Goal: Task Accomplishment & Management: Manage account settings

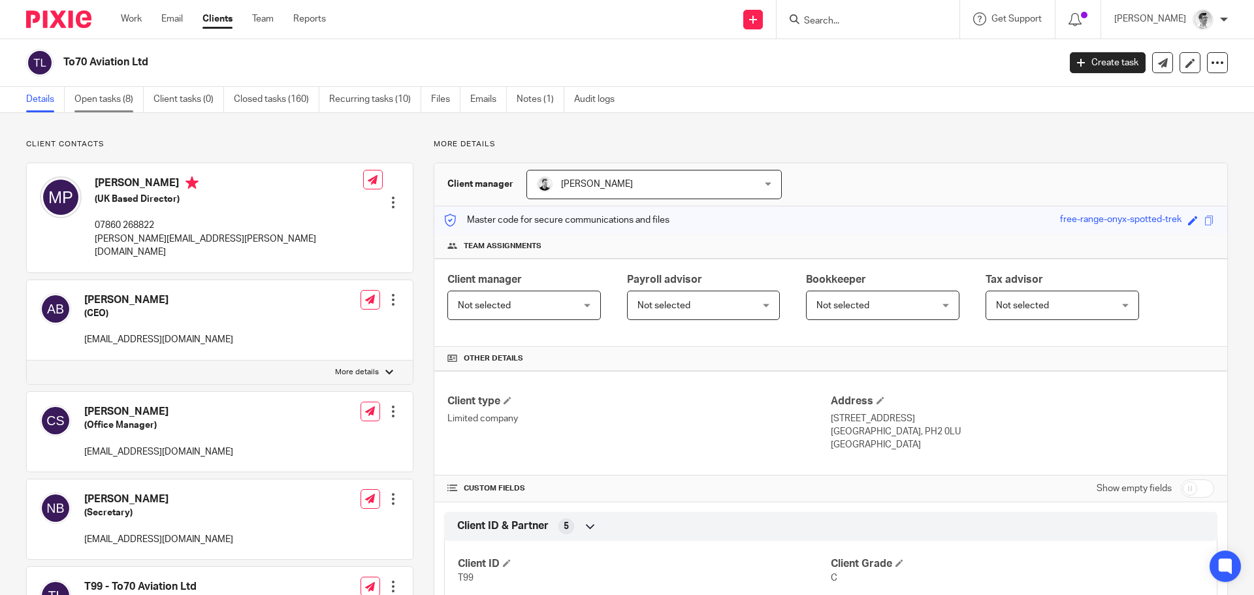
drag, startPoint x: 0, startPoint y: 0, endPoint x: 116, endPoint y: 99, distance: 152.9
click at [116, 99] on link "Open tasks (8)" at bounding box center [108, 99] width 69 height 25
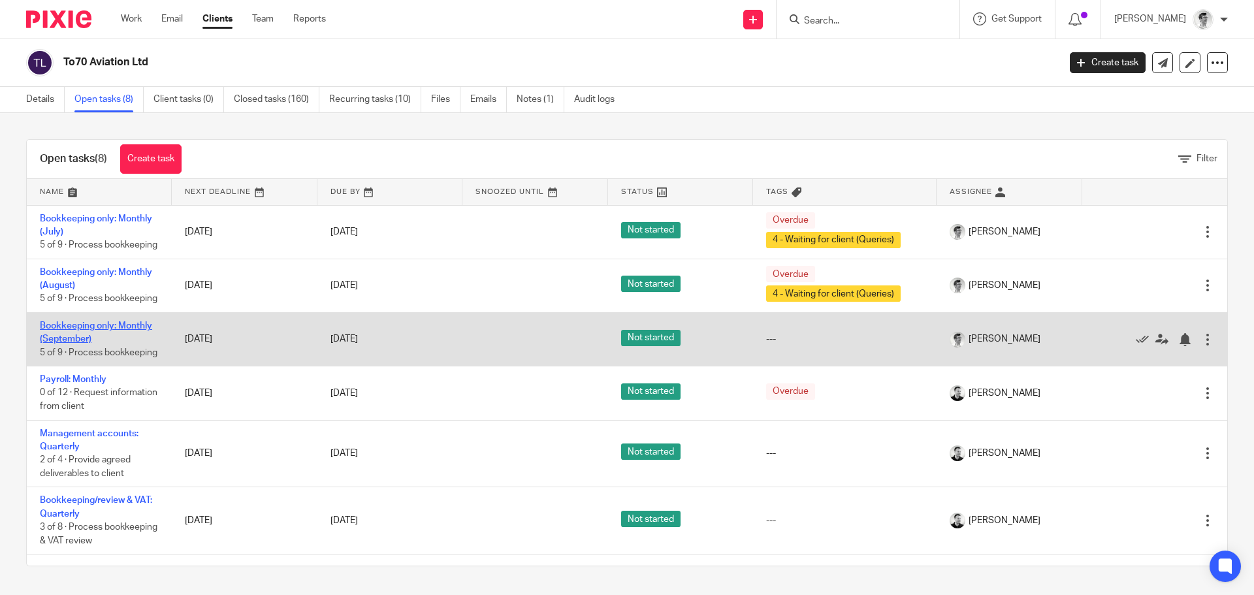
click at [89, 344] on link "Bookkeeping only: Monthly (September)" at bounding box center [96, 332] width 112 height 22
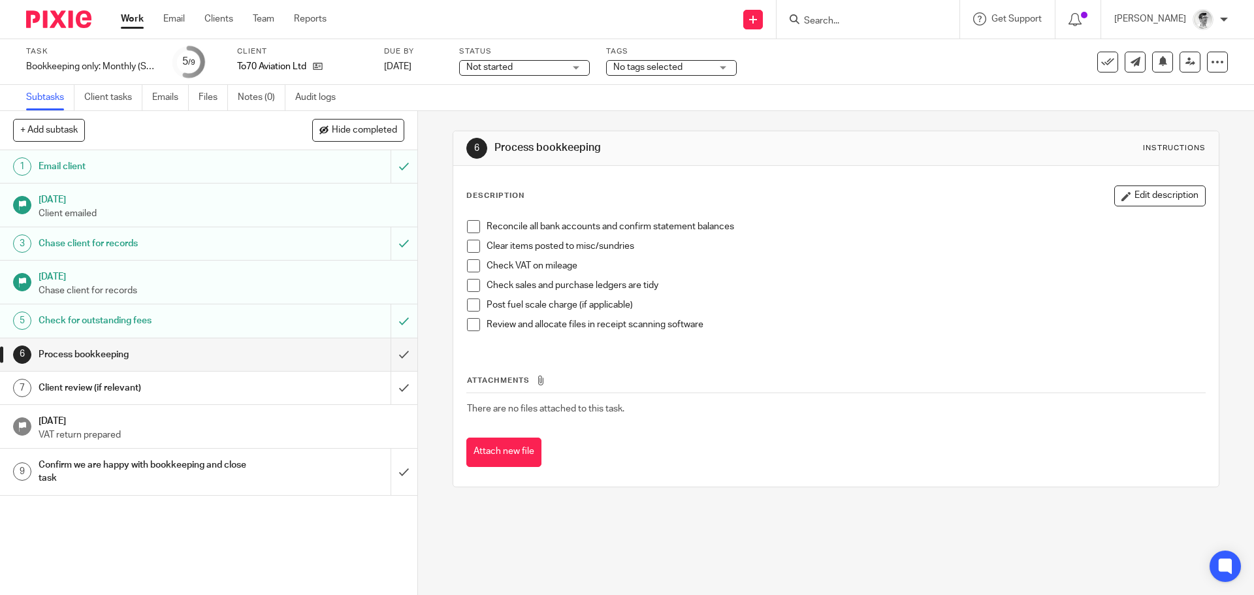
click at [677, 65] on span "No tags selected" at bounding box center [647, 67] width 69 height 9
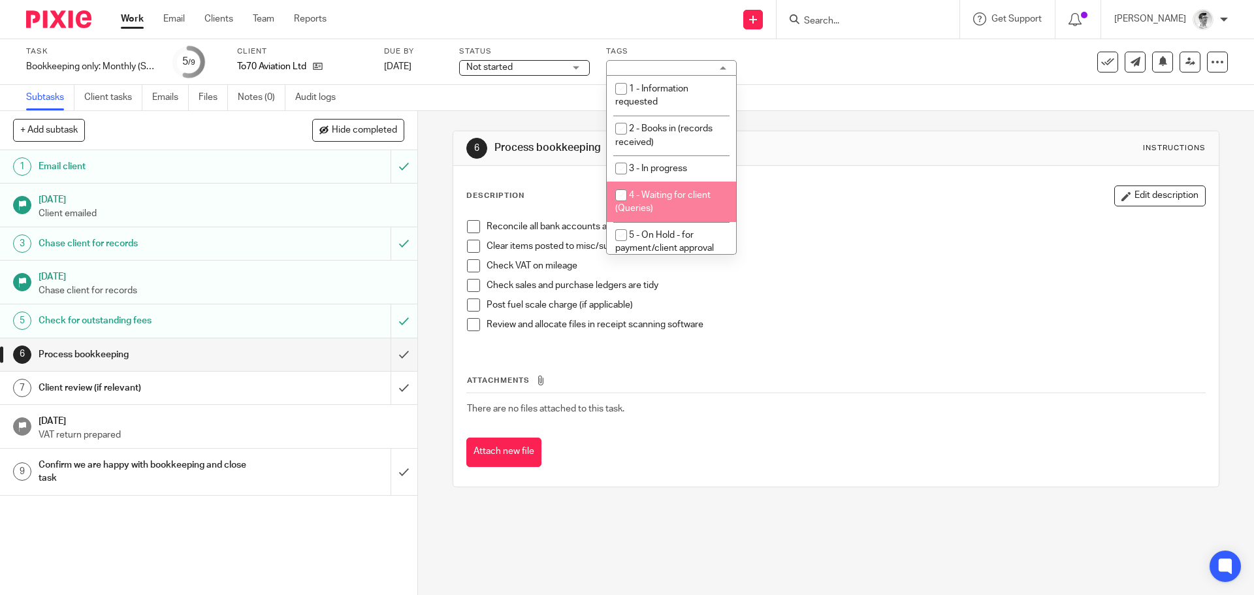
click at [684, 204] on li "4 - Waiting for client (Queries)" at bounding box center [671, 202] width 129 height 40
checkbox input "true"
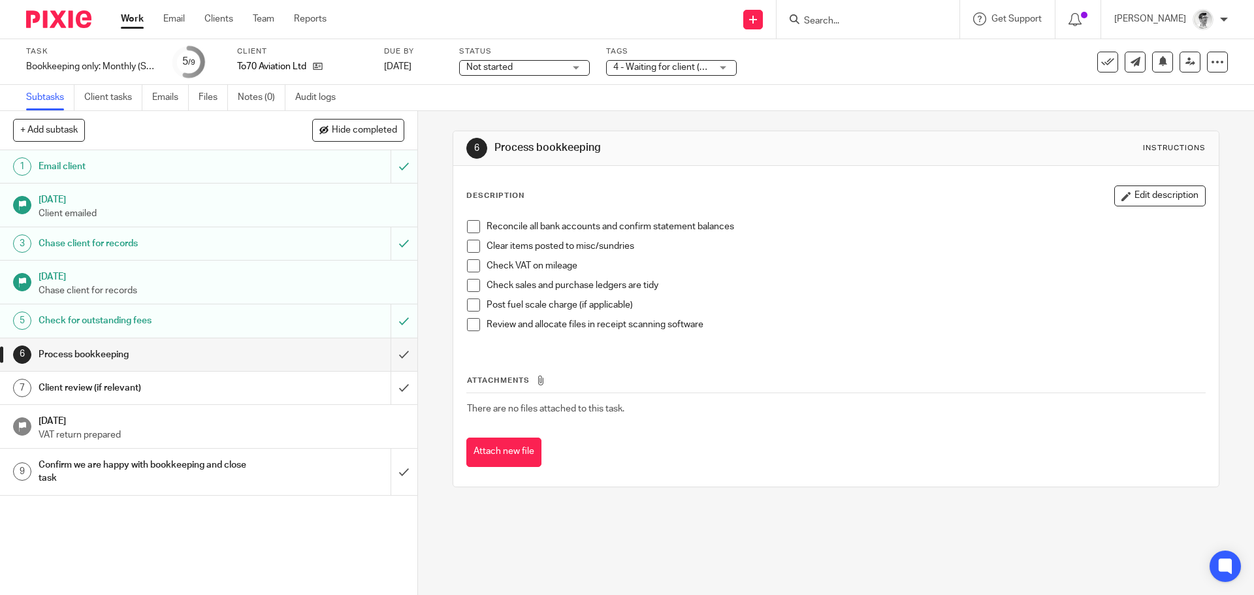
click at [131, 18] on link "Work" at bounding box center [132, 18] width 23 height 13
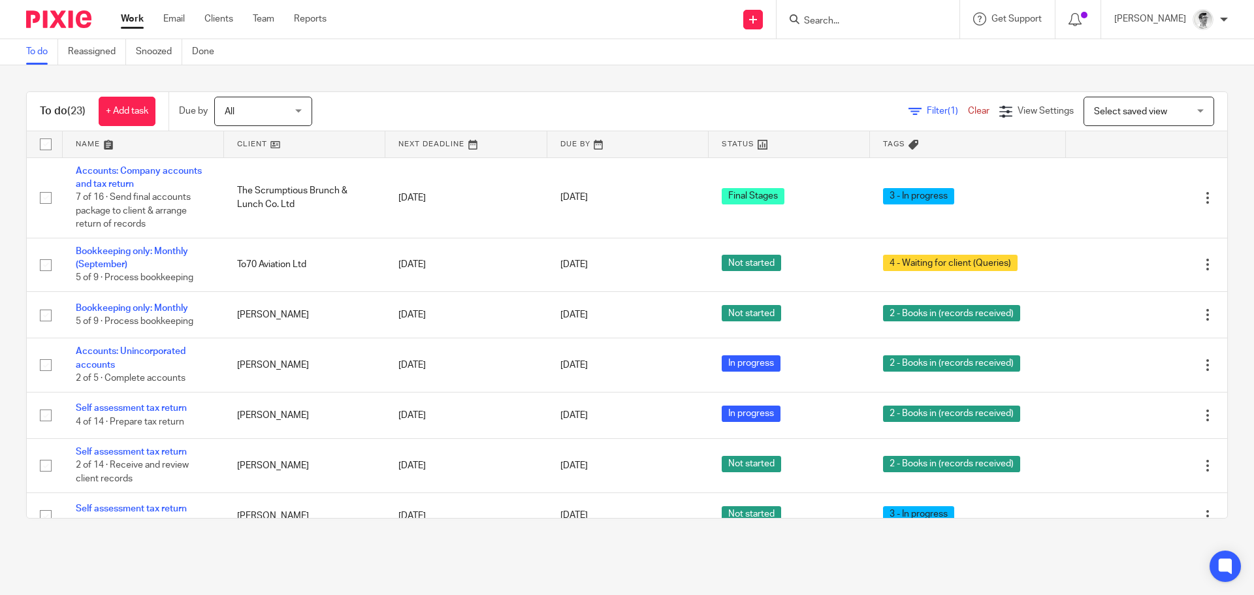
click at [886, 20] on input "Search" at bounding box center [862, 22] width 118 height 12
type input "r"
